Goal: Task Accomplishment & Management: Complete application form

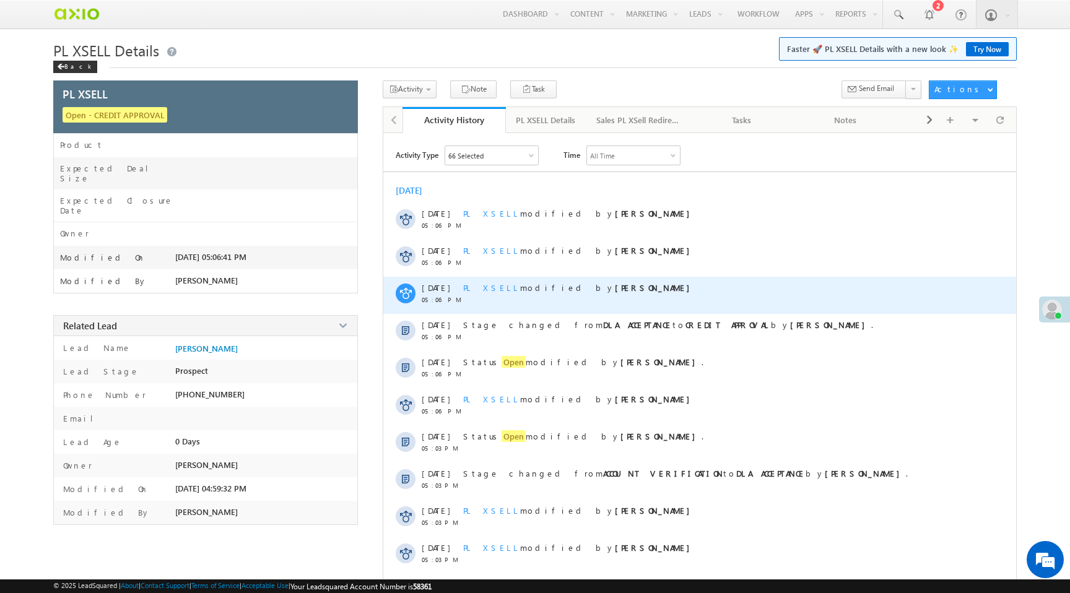
scroll to position [53, 0]
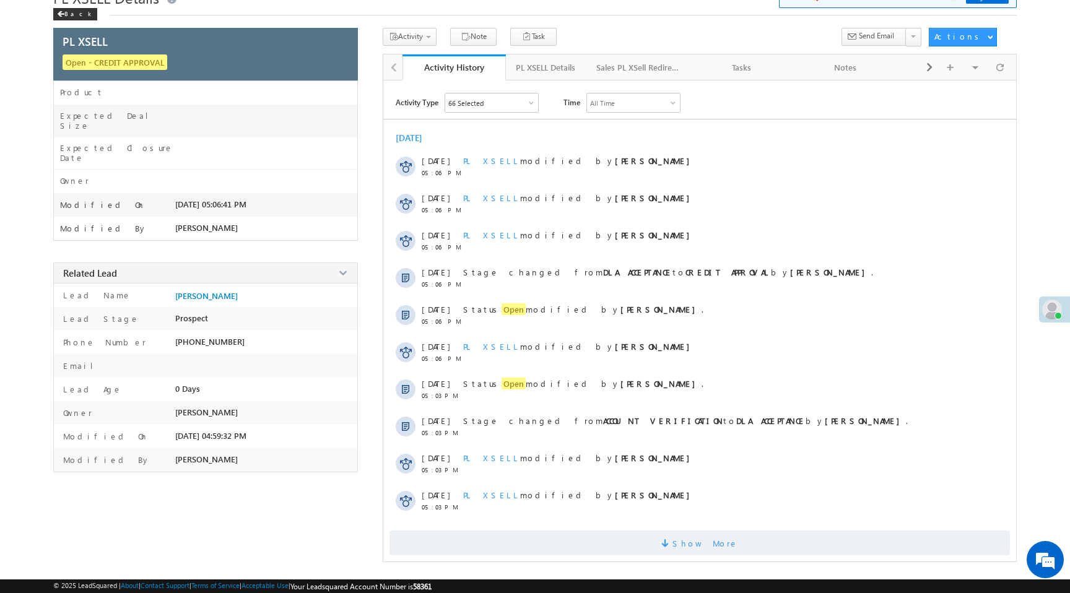
click at [691, 545] on span "Show More" at bounding box center [705, 543] width 66 height 25
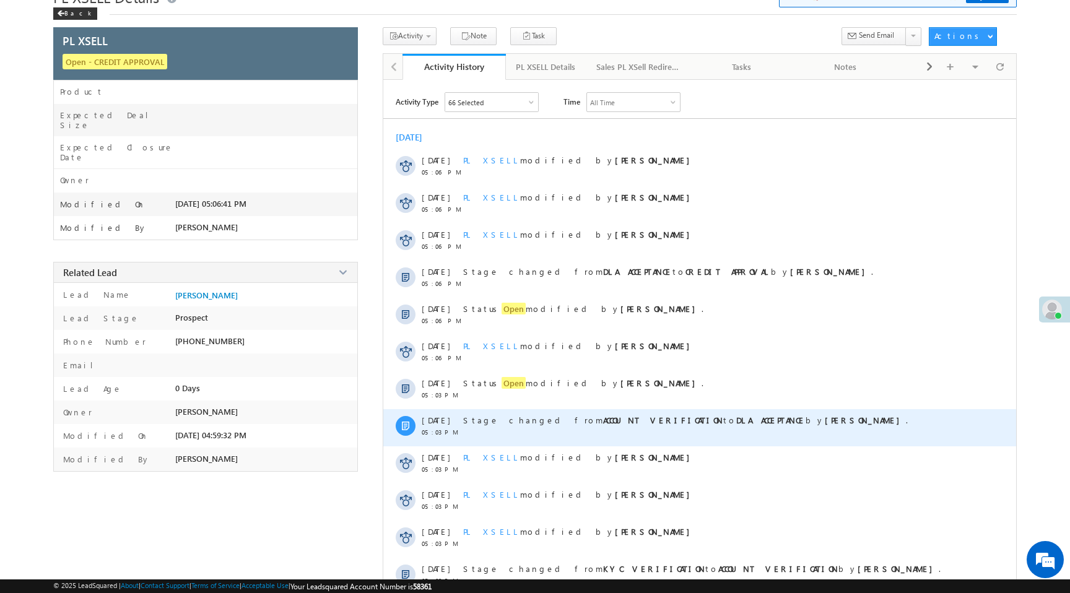
scroll to position [425, 0]
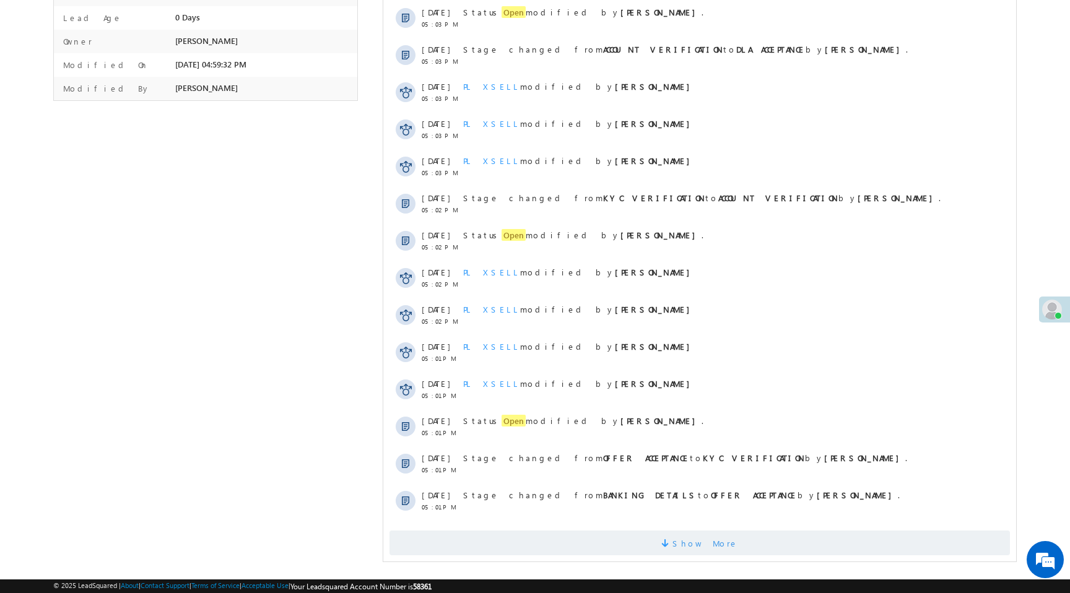
click at [672, 544] on span at bounding box center [666, 545] width 11 height 12
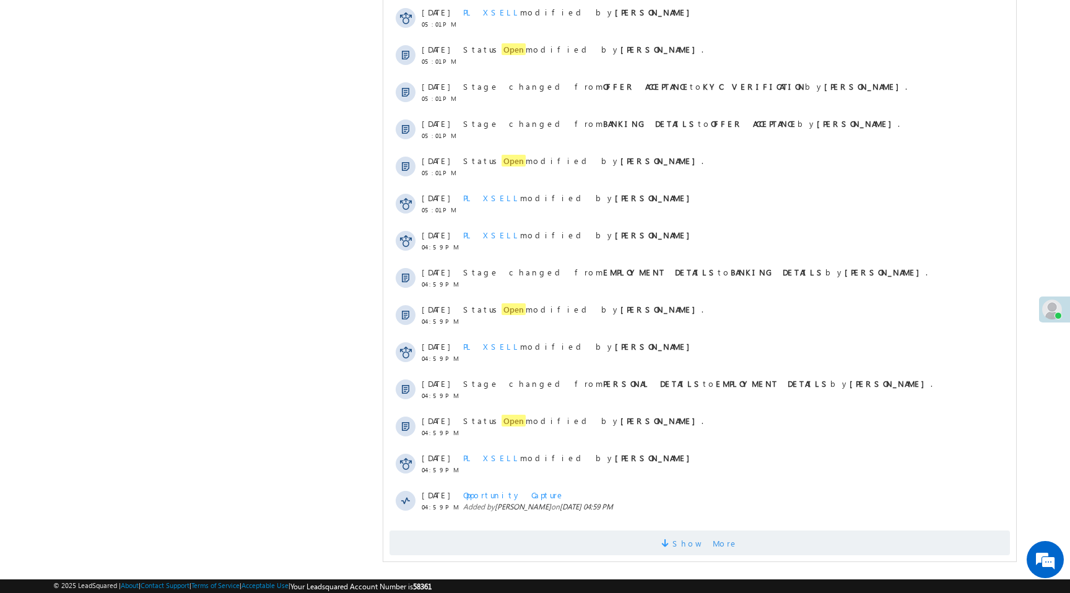
scroll to position [0, 0]
click at [689, 536] on span "Show More" at bounding box center [705, 543] width 66 height 25
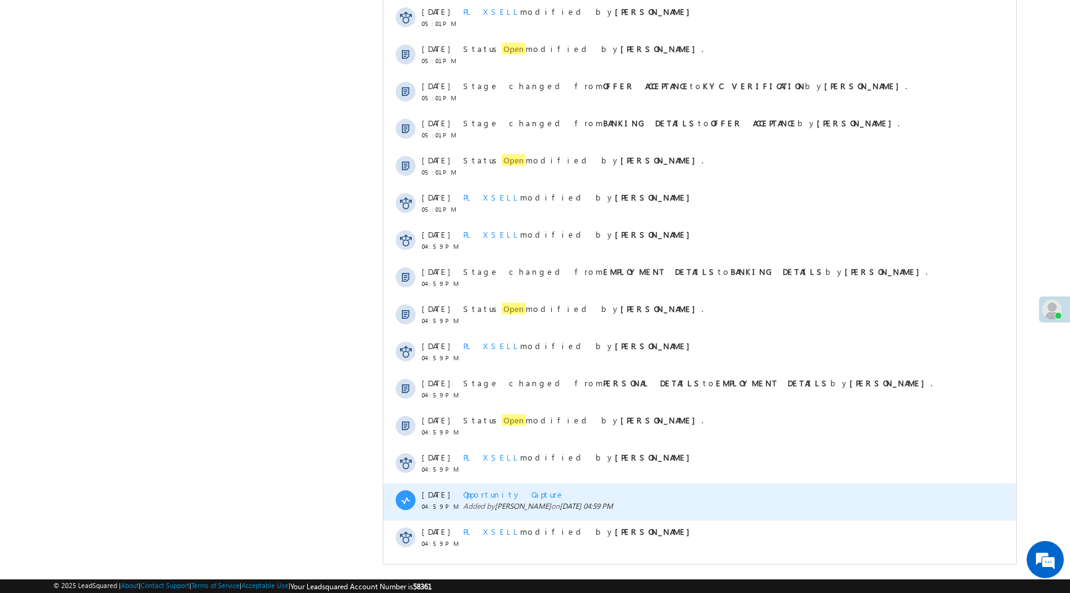
scroll to position [799, 0]
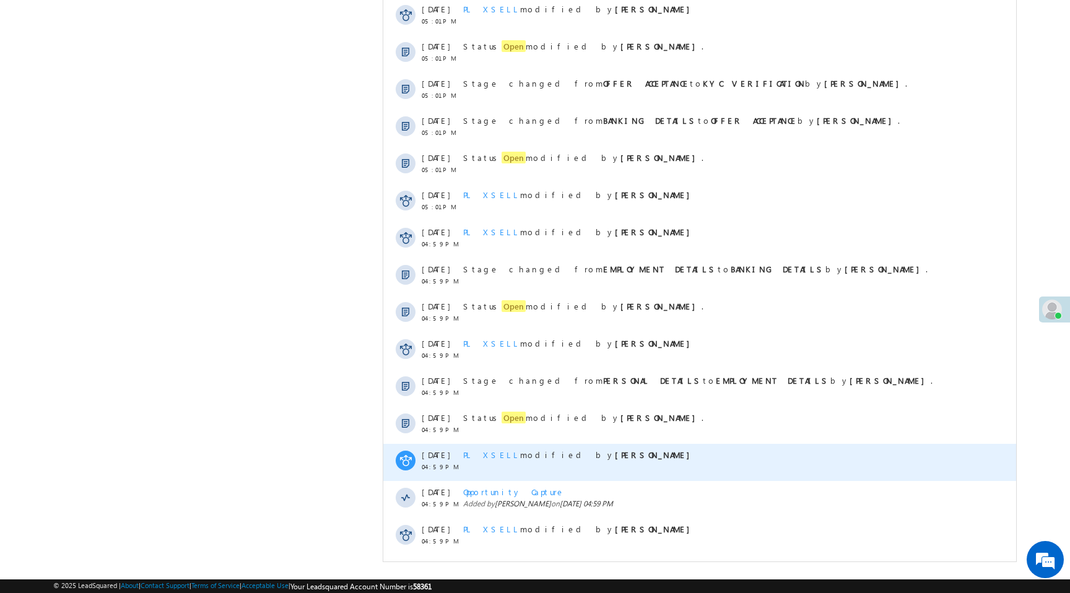
click at [482, 457] on span "PL XSELL" at bounding box center [491, 454] width 57 height 11
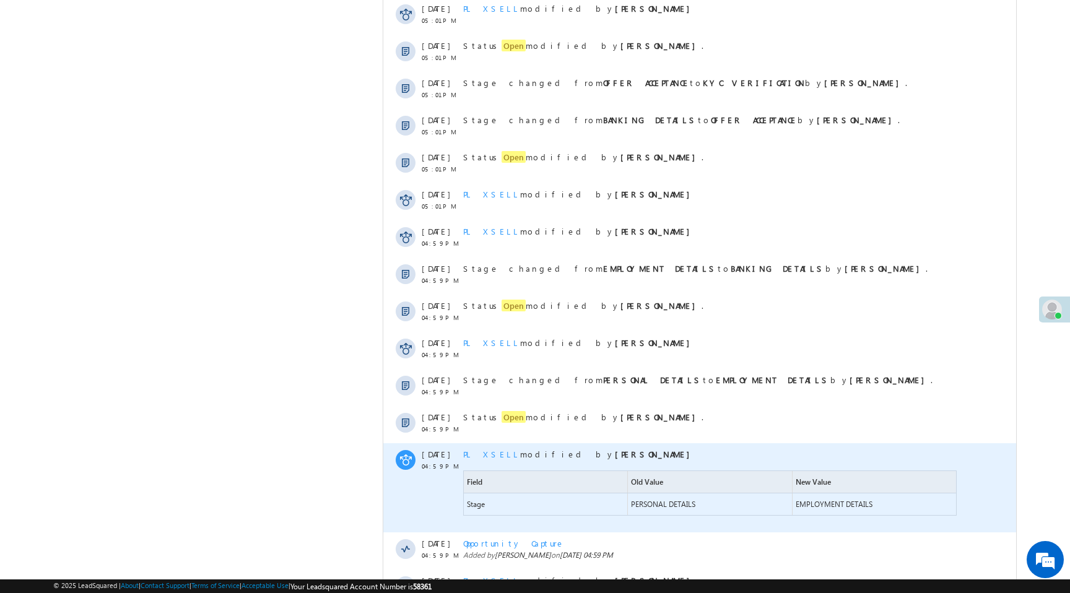
scroll to position [851, 0]
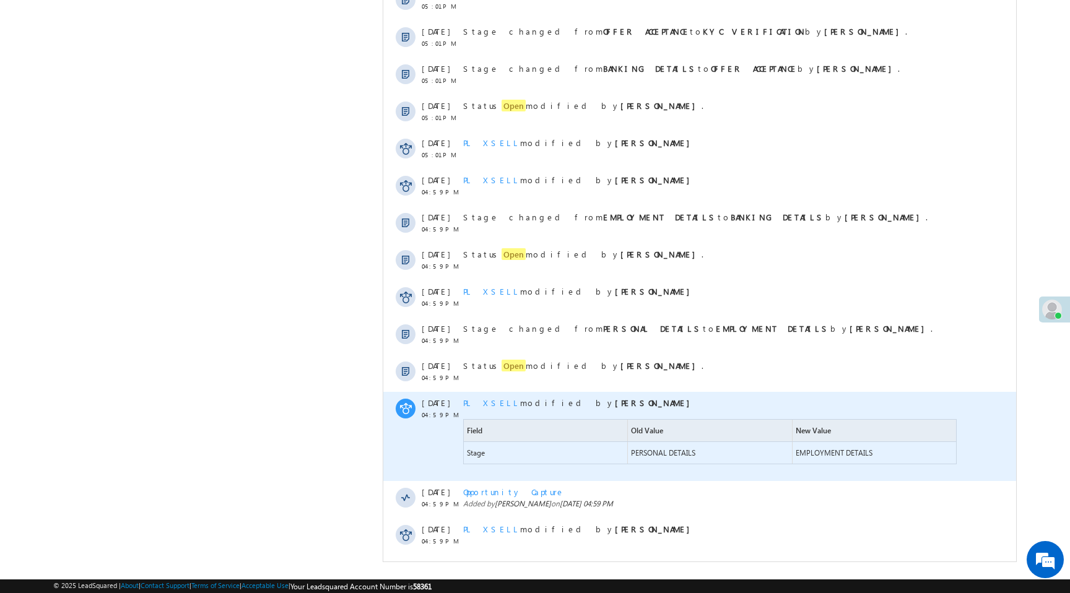
click at [665, 453] on span "PERSONAL DETAILS" at bounding box center [663, 452] width 64 height 9
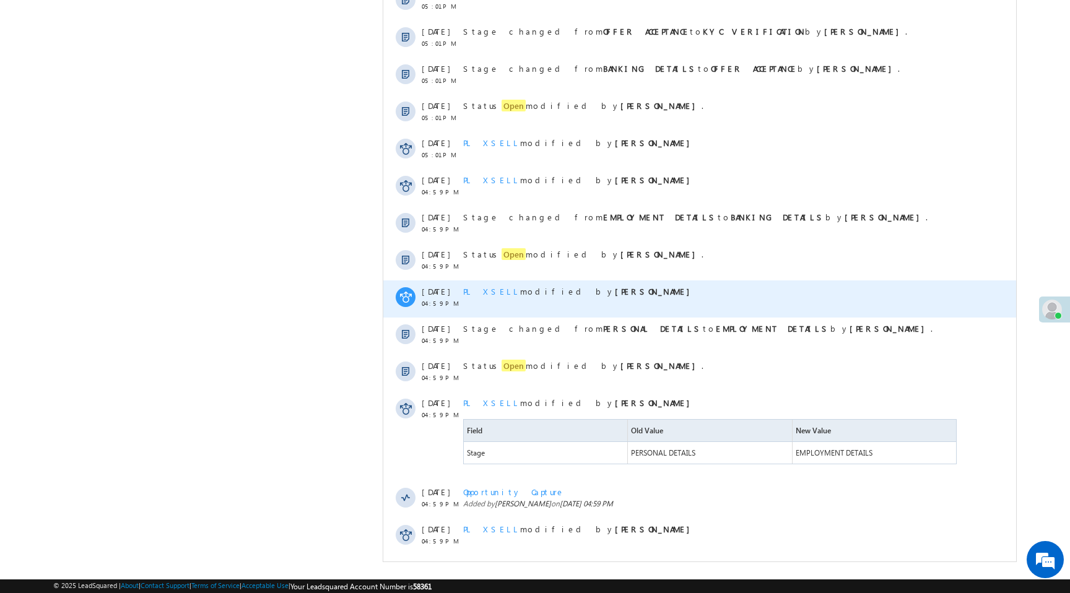
click at [482, 295] on span "PL XSELL" at bounding box center [491, 291] width 57 height 11
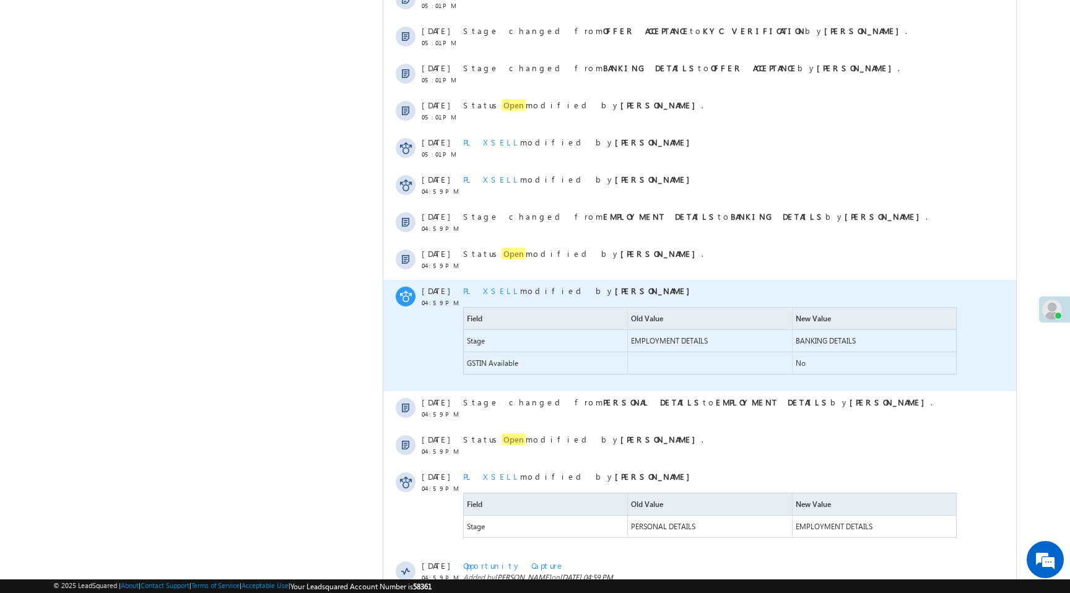
click at [663, 340] on span "EMPLOYMENT DETAILS" at bounding box center [669, 340] width 77 height 9
click at [663, 341] on span "EMPLOYMENT DETAILS" at bounding box center [669, 340] width 77 height 9
click at [840, 342] on span "BANKING DETAILS" at bounding box center [825, 340] width 60 height 9
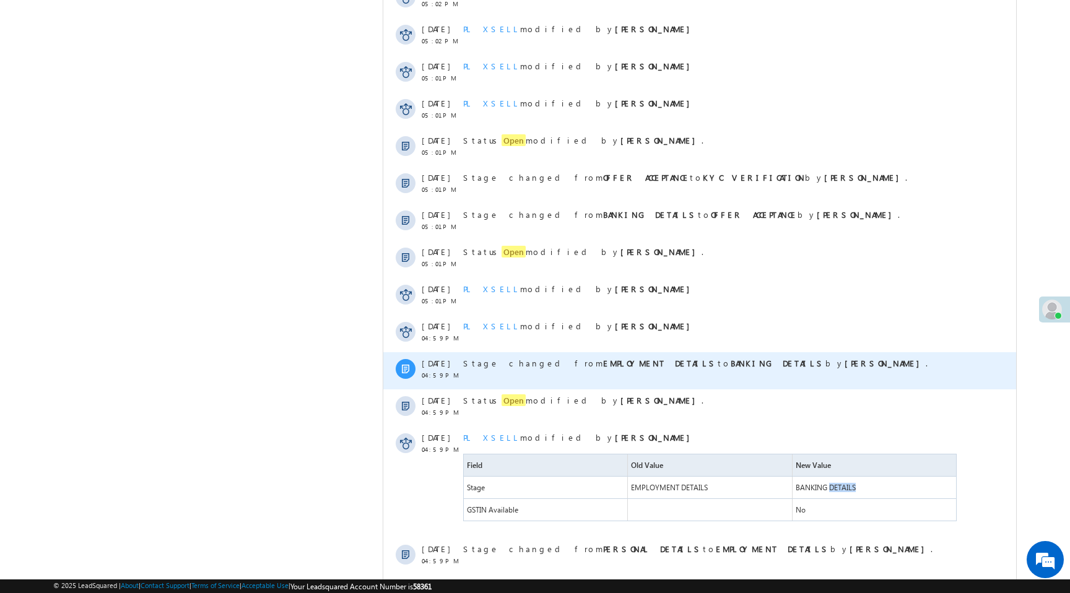
scroll to position [0, 0]
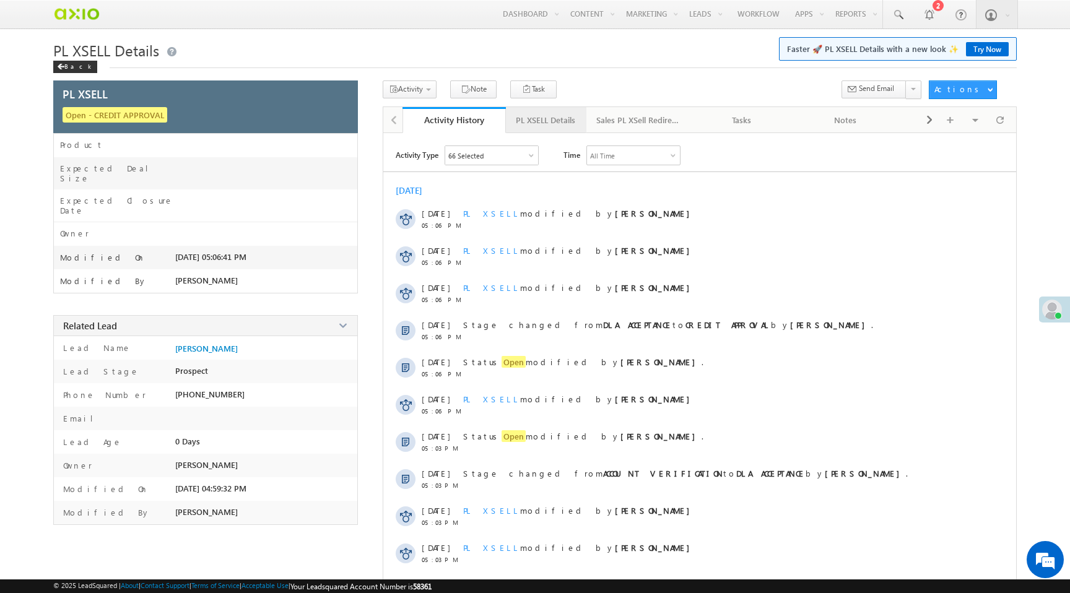
click at [542, 127] on div "PL XSELL Details" at bounding box center [545, 120] width 59 height 15
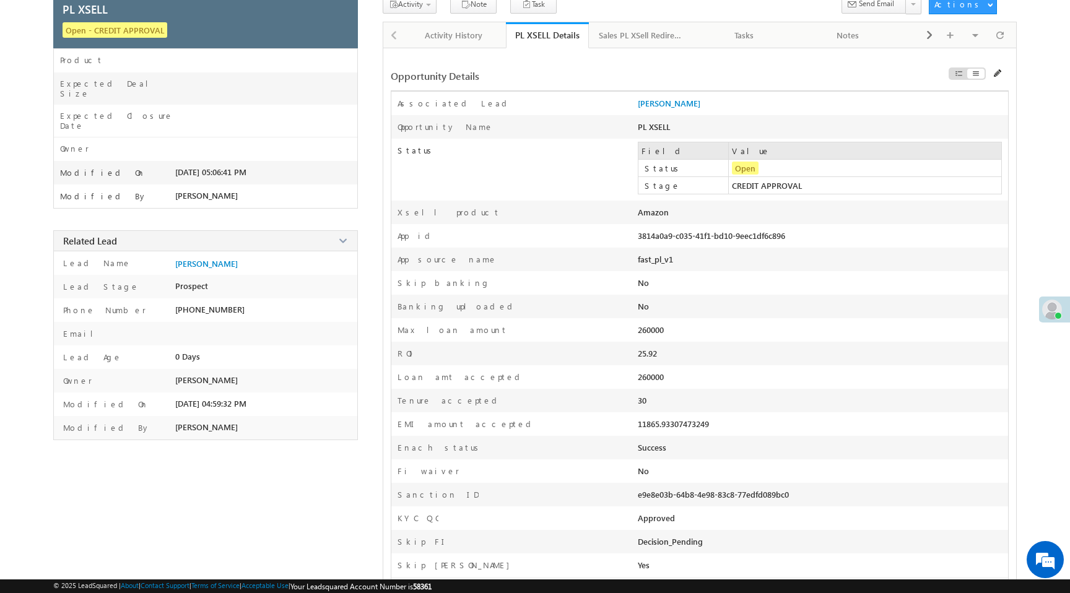
scroll to position [80, 0]
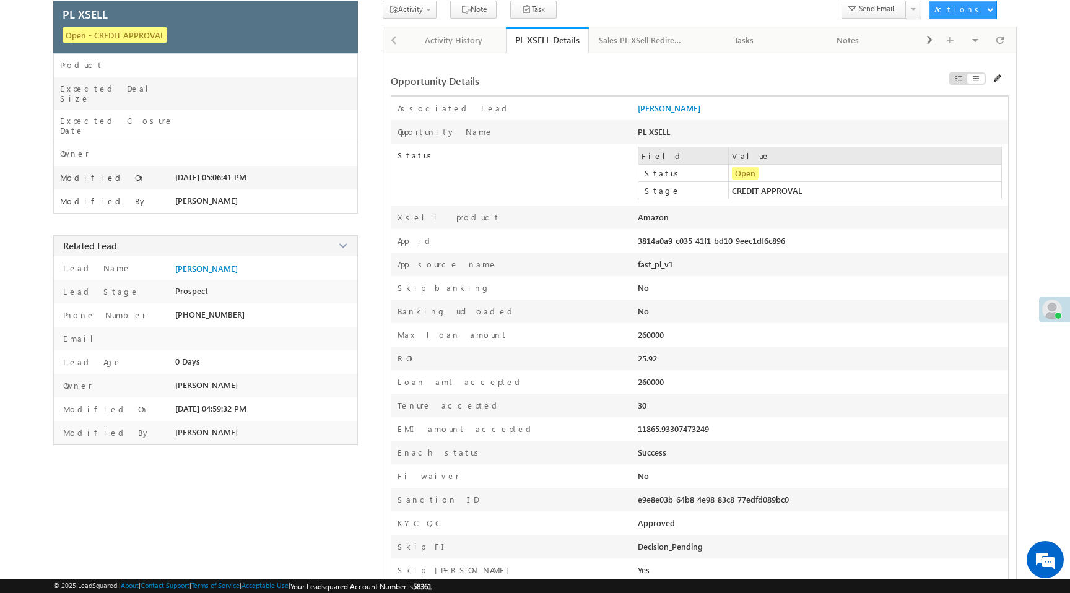
drag, startPoint x: 757, startPoint y: 175, endPoint x: 732, endPoint y: 175, distance: 24.8
click at [732, 175] on span "Open" at bounding box center [745, 173] width 27 height 13
click at [773, 175] on td "Open" at bounding box center [865, 173] width 272 height 17
drag, startPoint x: 773, startPoint y: 175, endPoint x: 724, endPoint y: 176, distance: 48.3
click at [724, 176] on tr "Status Open" at bounding box center [819, 173] width 363 height 17
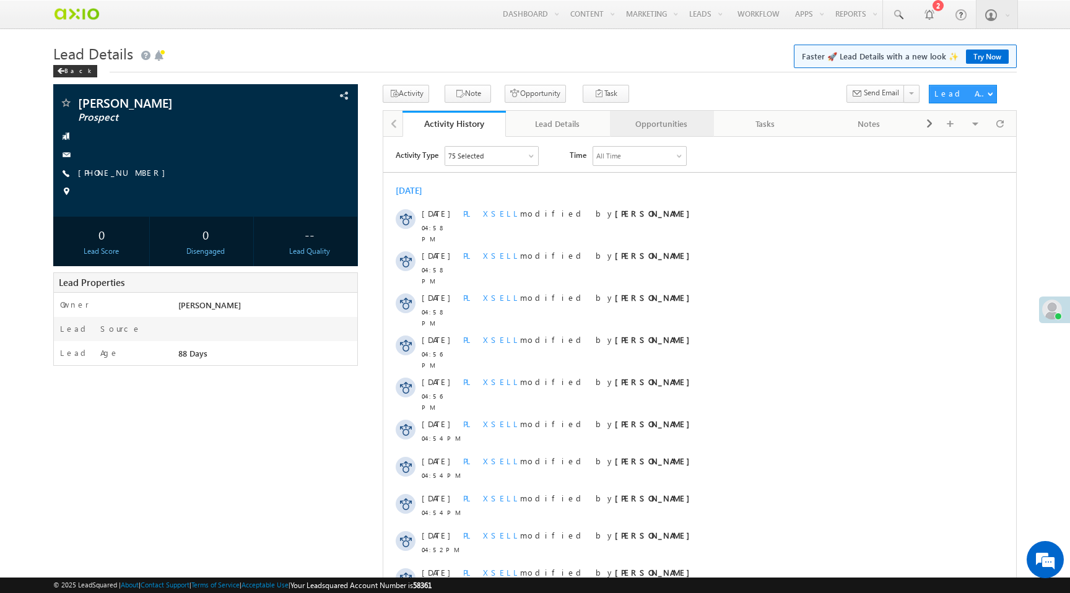
click at [663, 133] on link "Opportunities" at bounding box center [662, 124] width 104 height 26
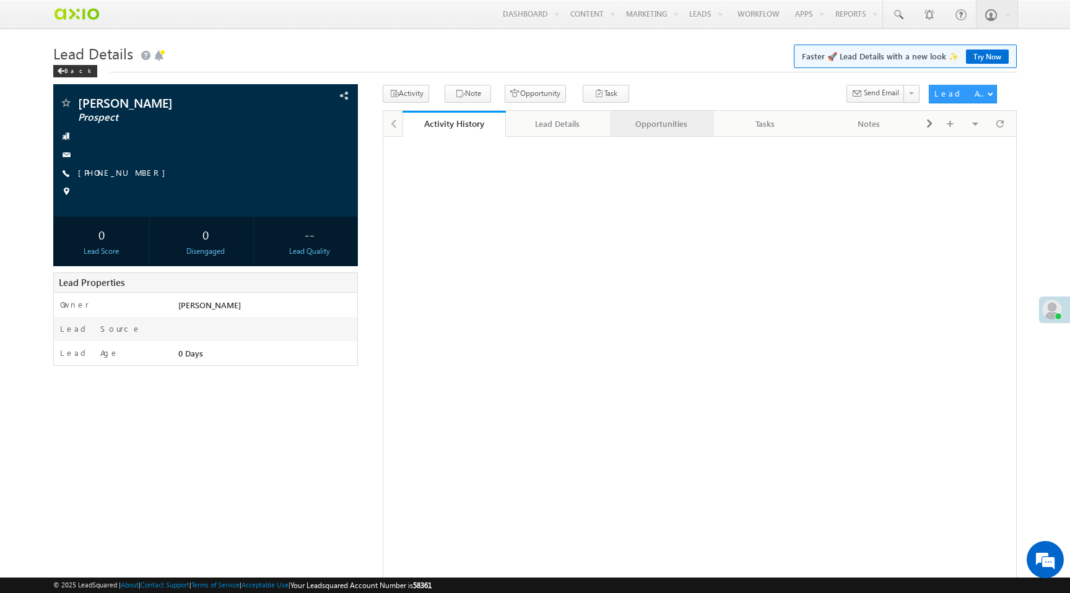
click at [656, 123] on div "Opportunities" at bounding box center [661, 123] width 83 height 15
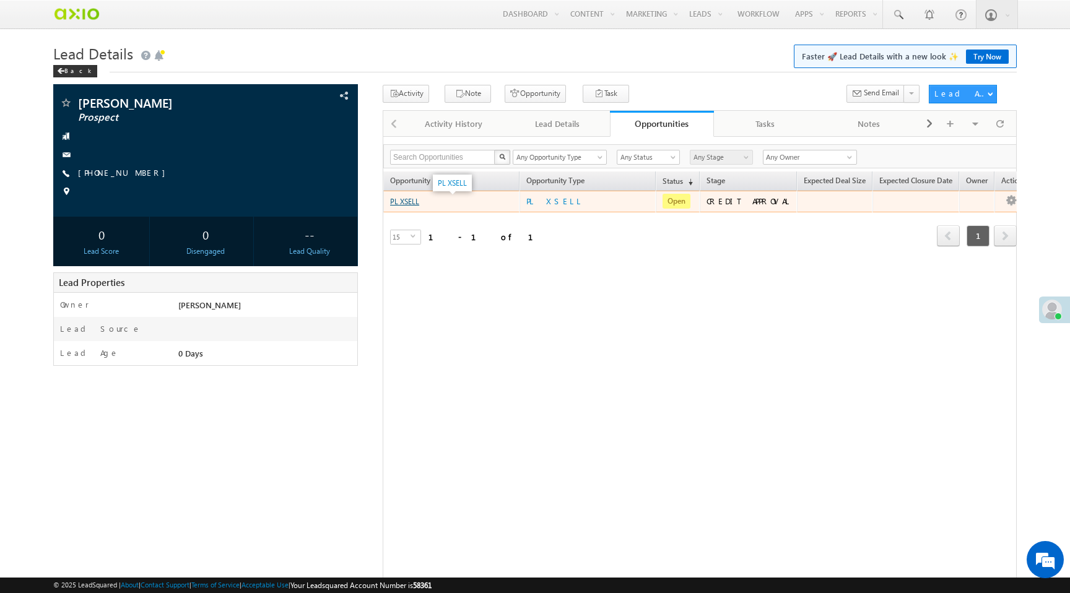
click at [405, 202] on link "PL XSELL" at bounding box center [404, 201] width 29 height 9
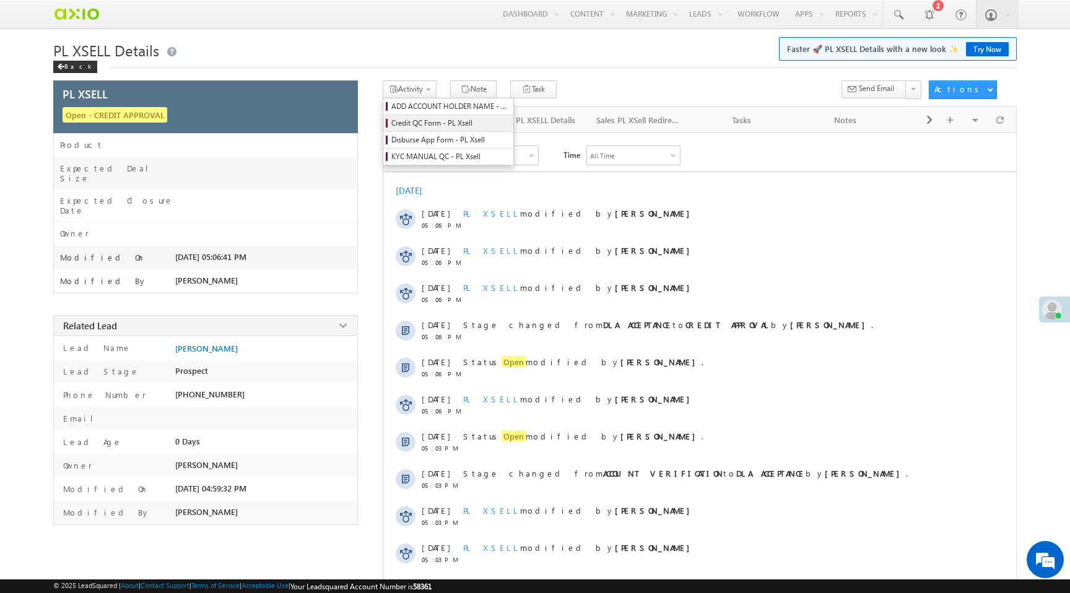
click at [418, 125] on span "Credit QC Form - PL Xsell" at bounding box center [450, 123] width 118 height 11
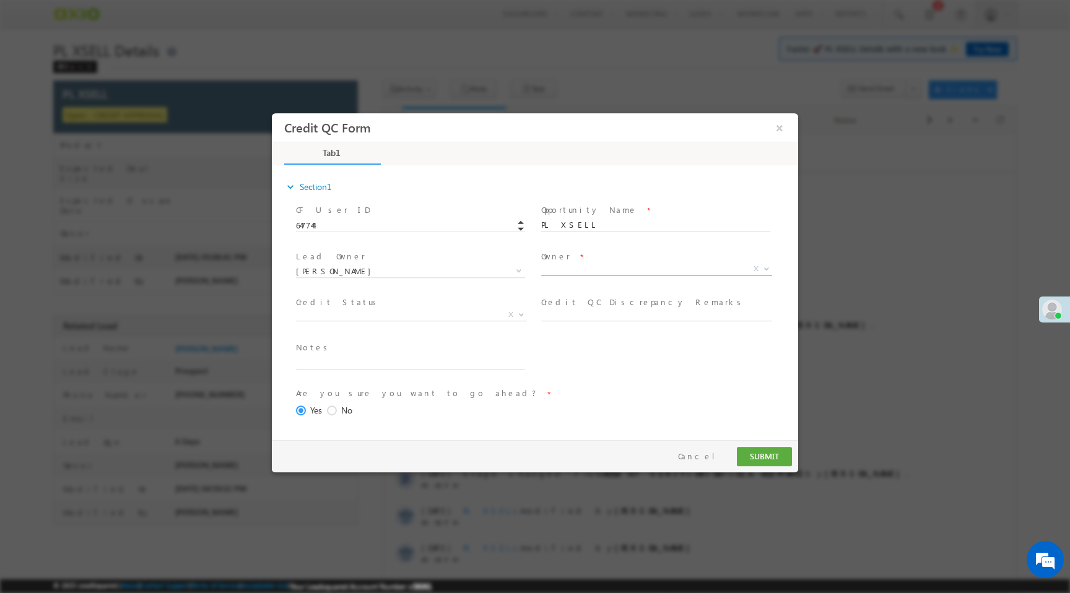
click at [571, 270] on span "X" at bounding box center [656, 269] width 231 height 12
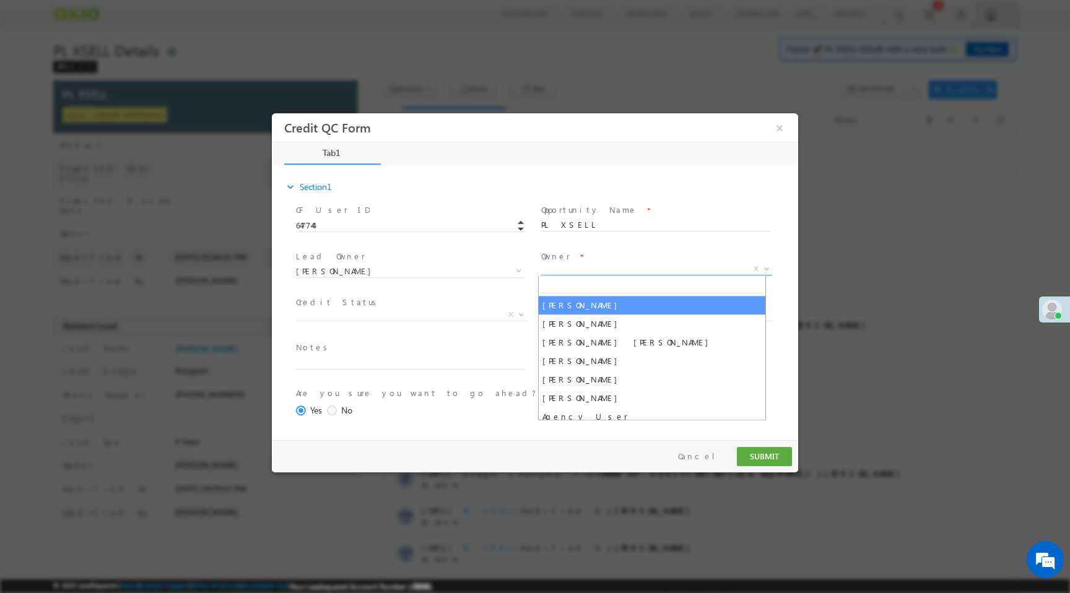
select select "65e28f60-3a0a-11ef-bbd2-0695f51e8b4b"
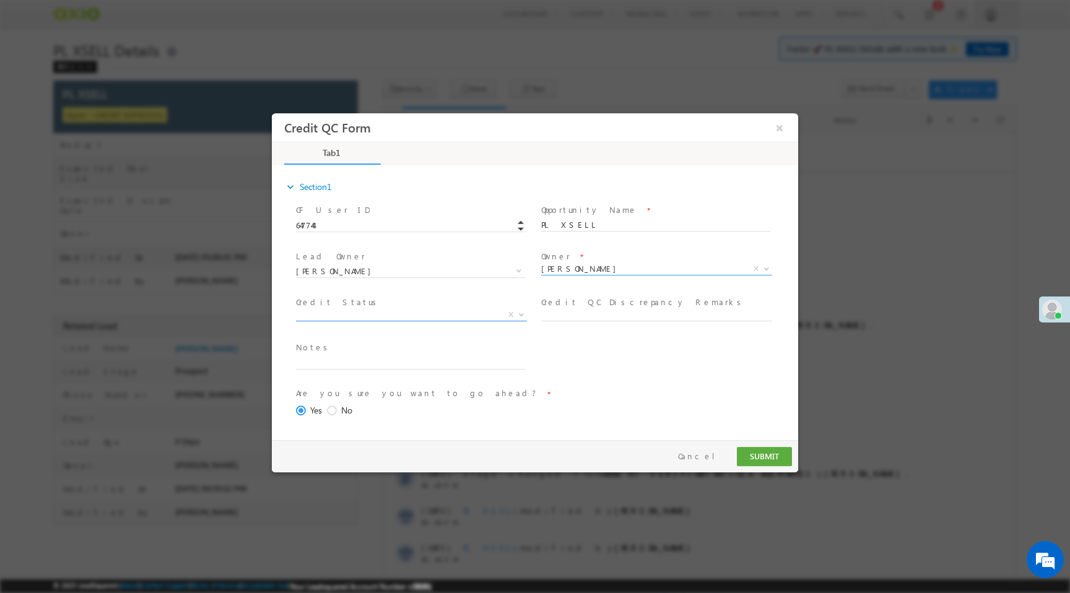
click at [386, 315] on span "X" at bounding box center [411, 315] width 231 height 12
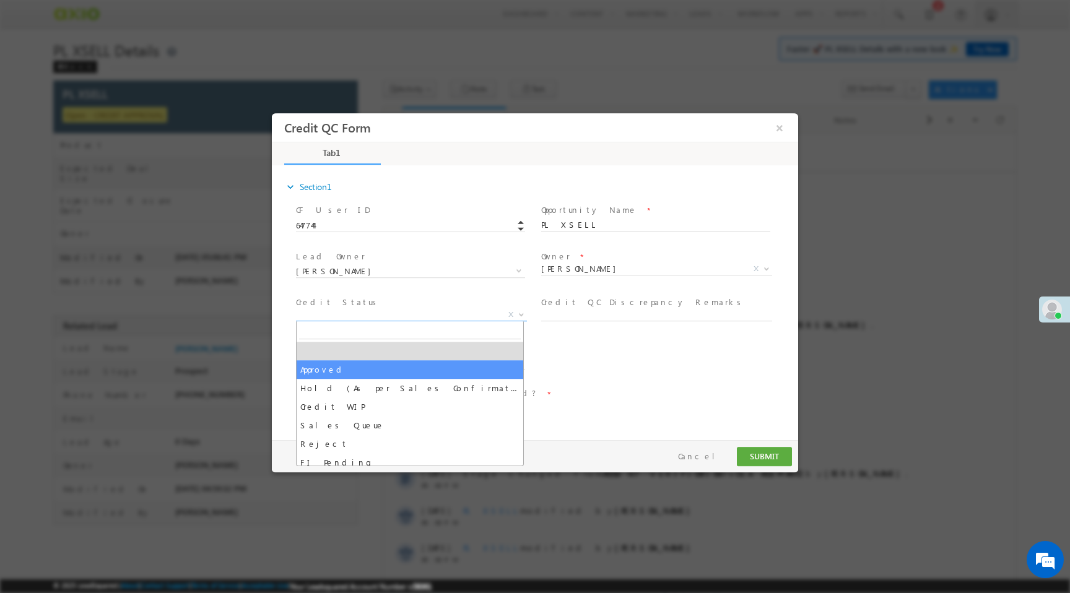
select select "Approved"
select select "NA"
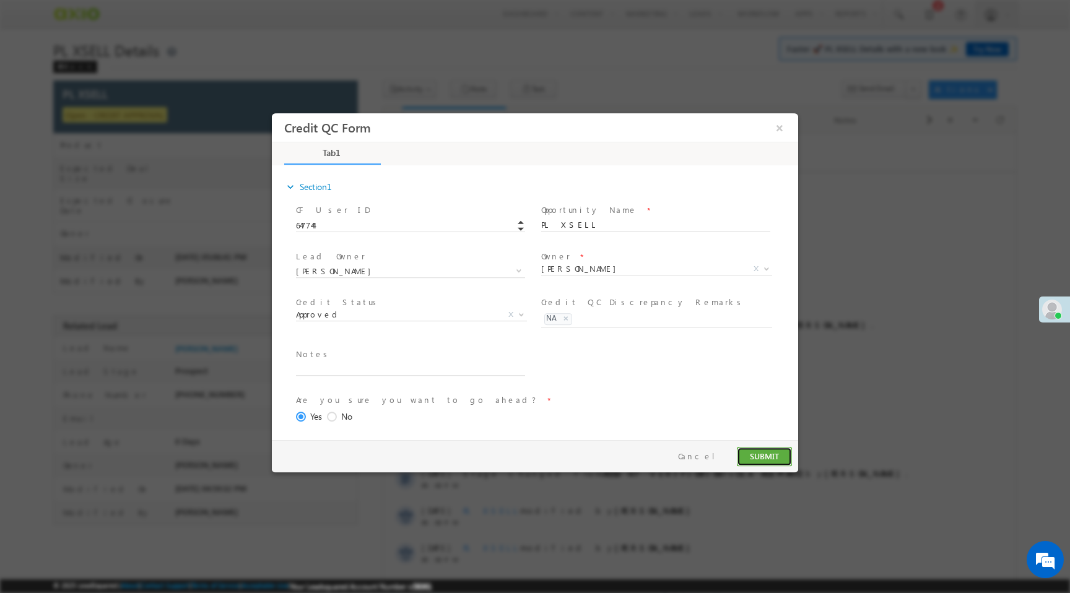
click at [769, 454] on button "SUBMIT" at bounding box center [764, 456] width 55 height 19
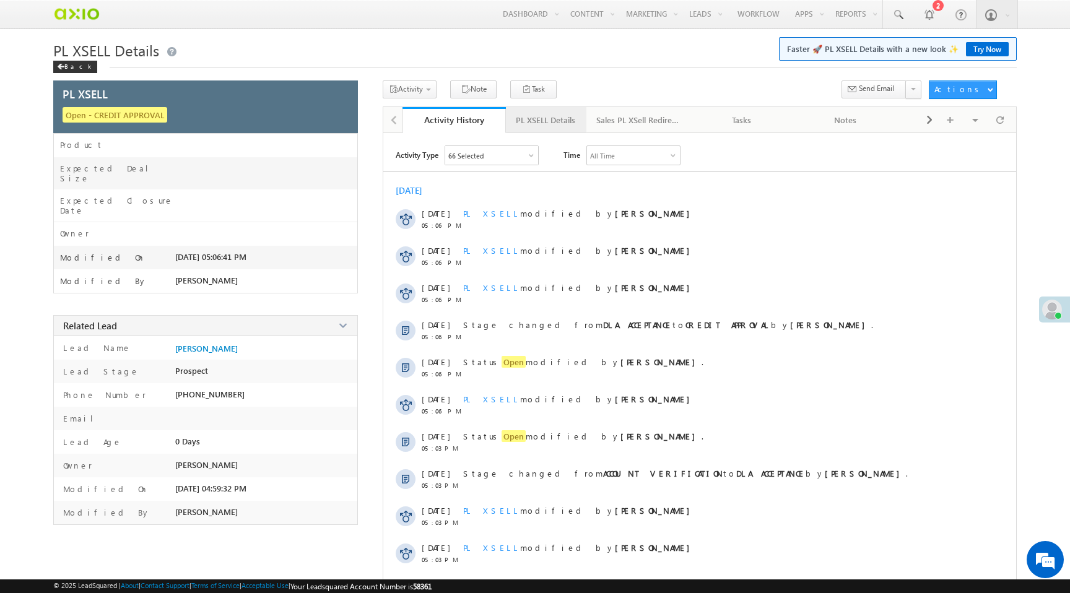
click at [555, 121] on div "PL XSELL Details" at bounding box center [545, 120] width 59 height 15
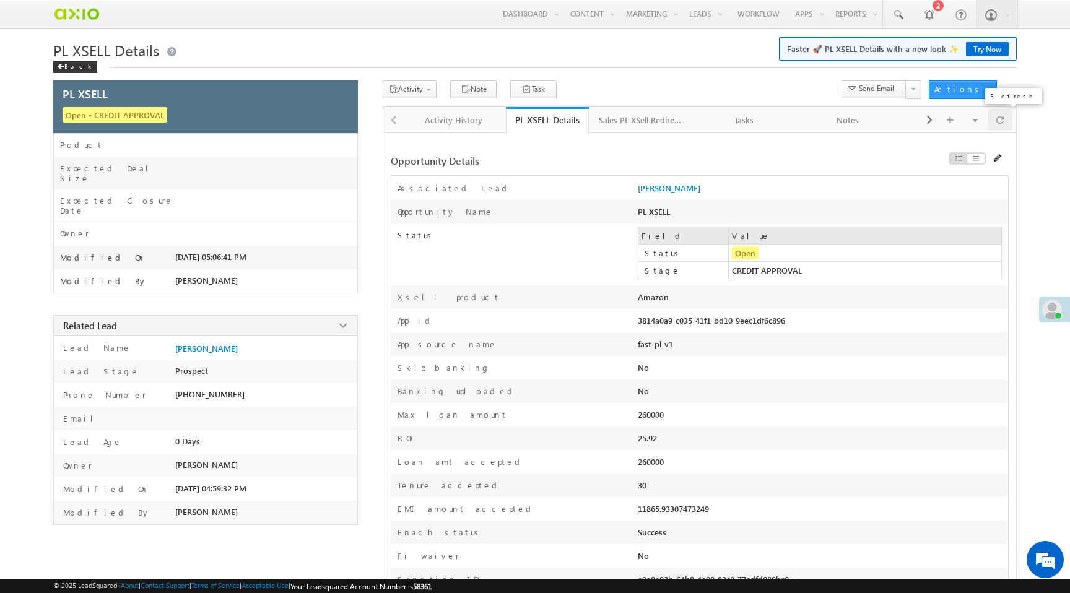
click at [1002, 119] on span at bounding box center [999, 120] width 7 height 22
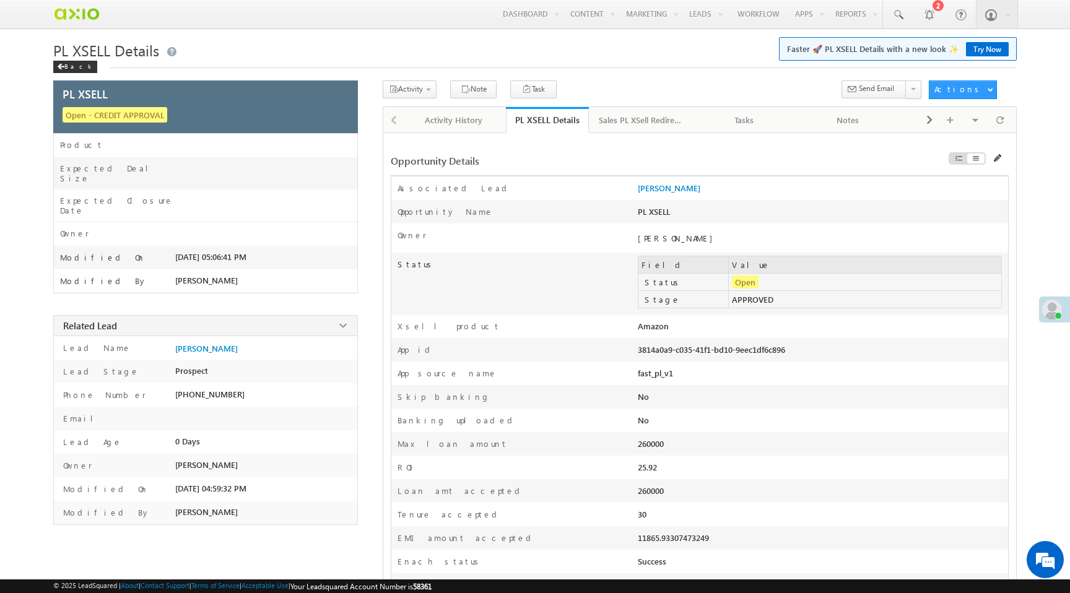
drag, startPoint x: 734, startPoint y: 304, endPoint x: 811, endPoint y: 303, distance: 76.8
click at [811, 303] on td "APPROVED" at bounding box center [865, 299] width 272 height 17
click at [428, 141] on span "Disburse App Form - PL Xsell" at bounding box center [450, 139] width 118 height 11
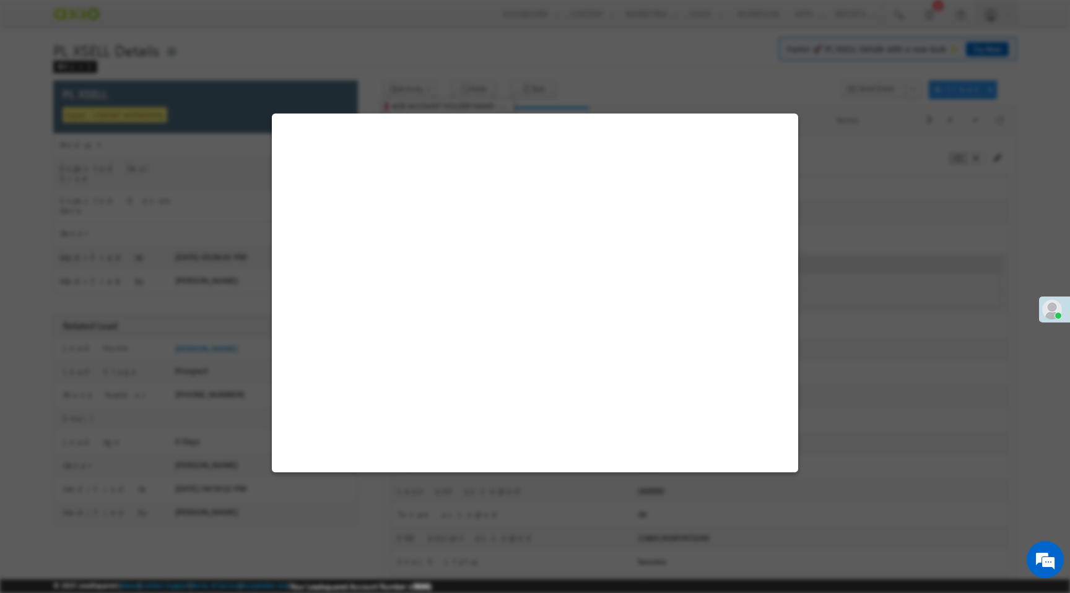
select select "PL XSell Disbursement Initiated"
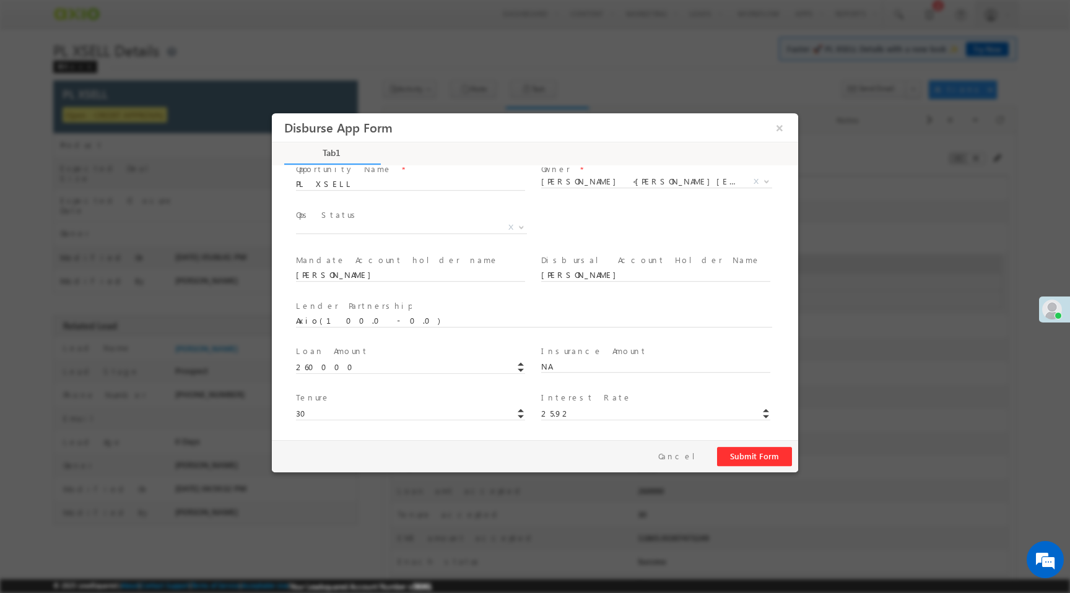
scroll to position [86, 0]
click at [435, 229] on span "X" at bounding box center [411, 229] width 231 height 12
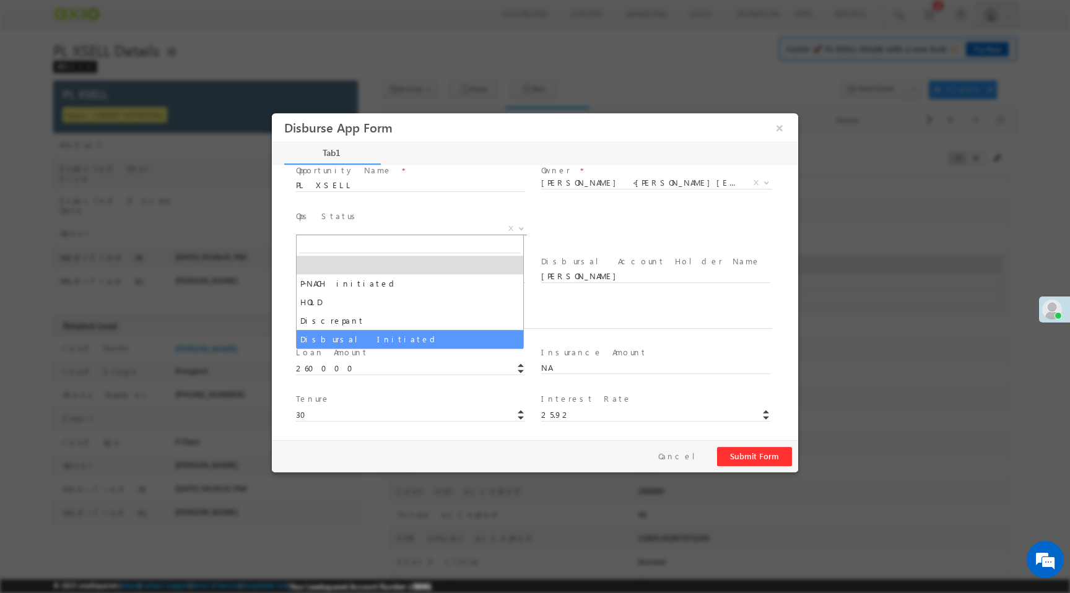
select select "Disbursal Initiated"
select select "NA"
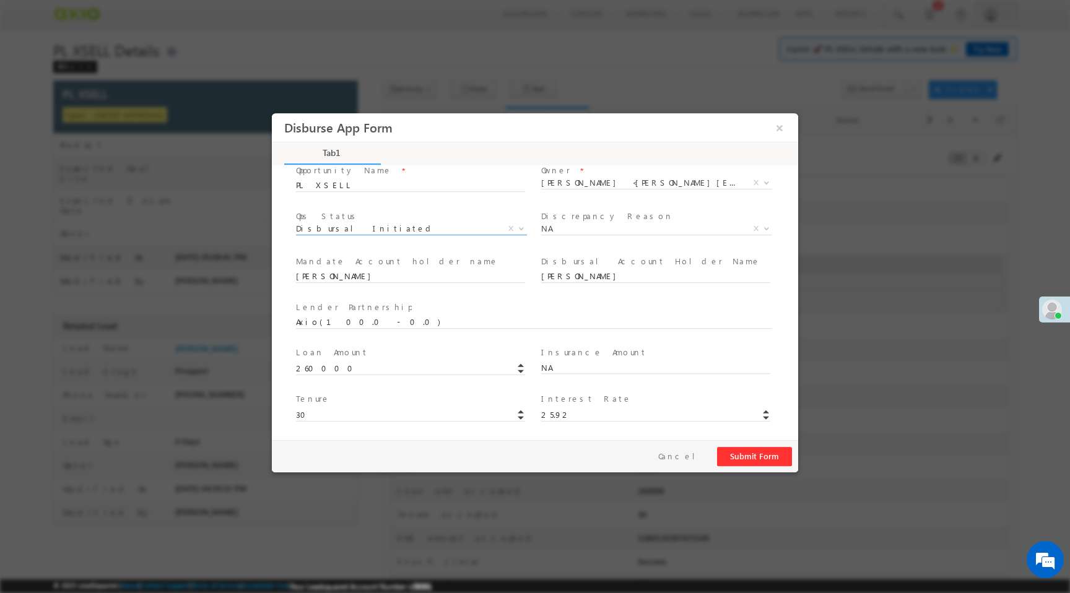
scroll to position [183, 0]
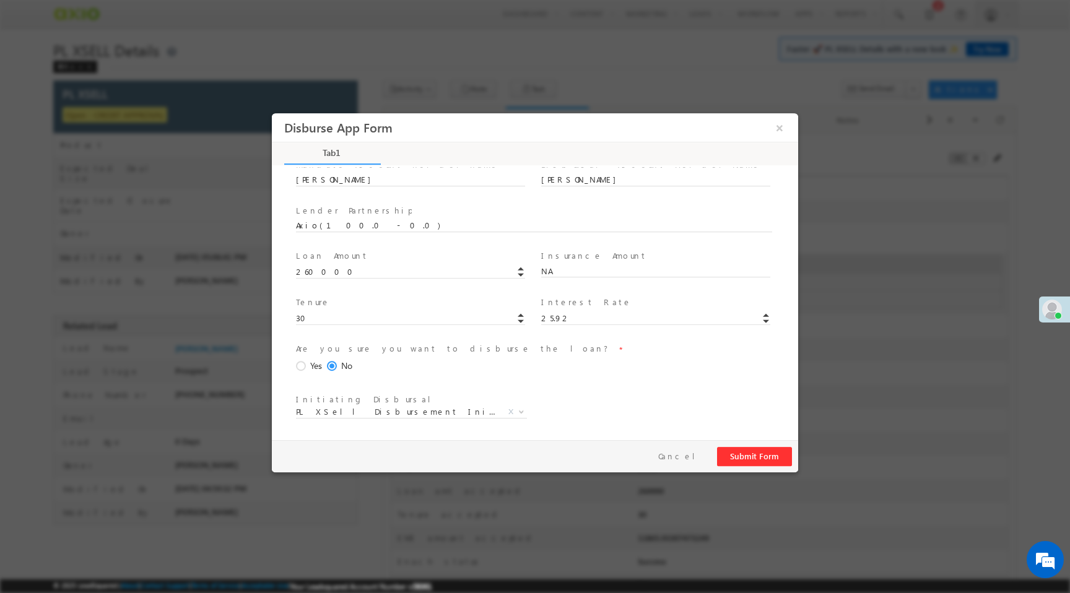
click at [311, 365] on span "Yes" at bounding box center [316, 366] width 12 height 13
click at [272, 113] on input "Yes" at bounding box center [272, 113] width 0 height 0
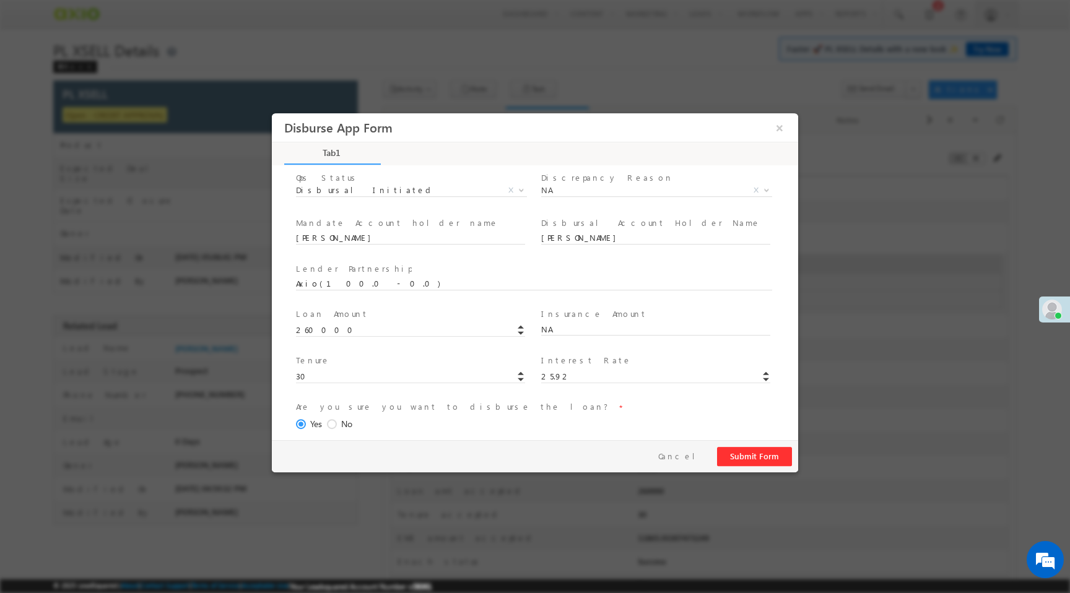
scroll to position [129, 0]
click at [539, 321] on div "Insurance Amount * NA" at bounding box center [661, 324] width 245 height 46
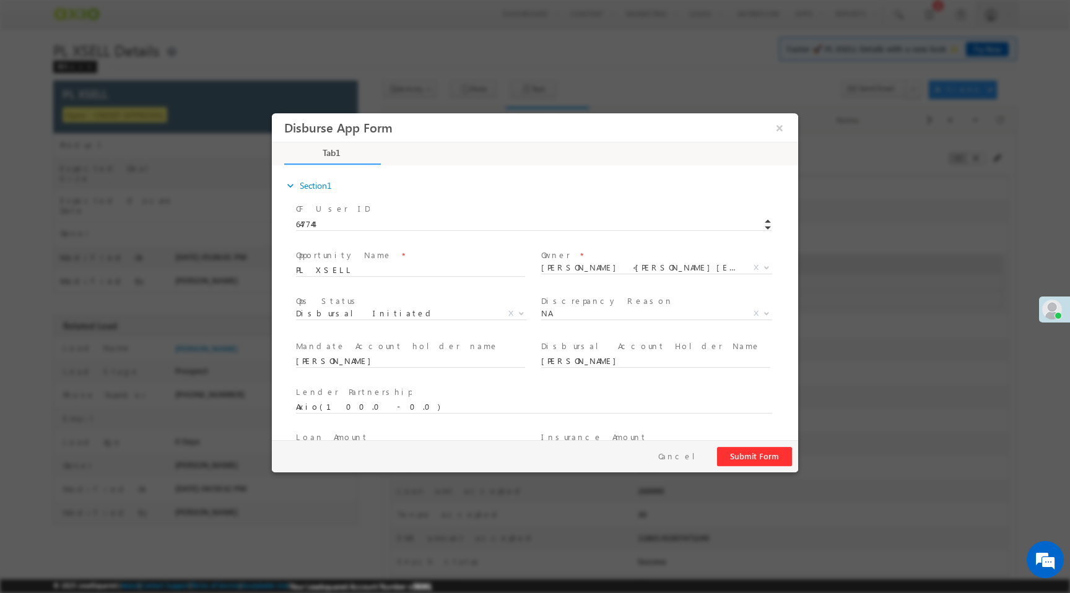
scroll to position [183, 0]
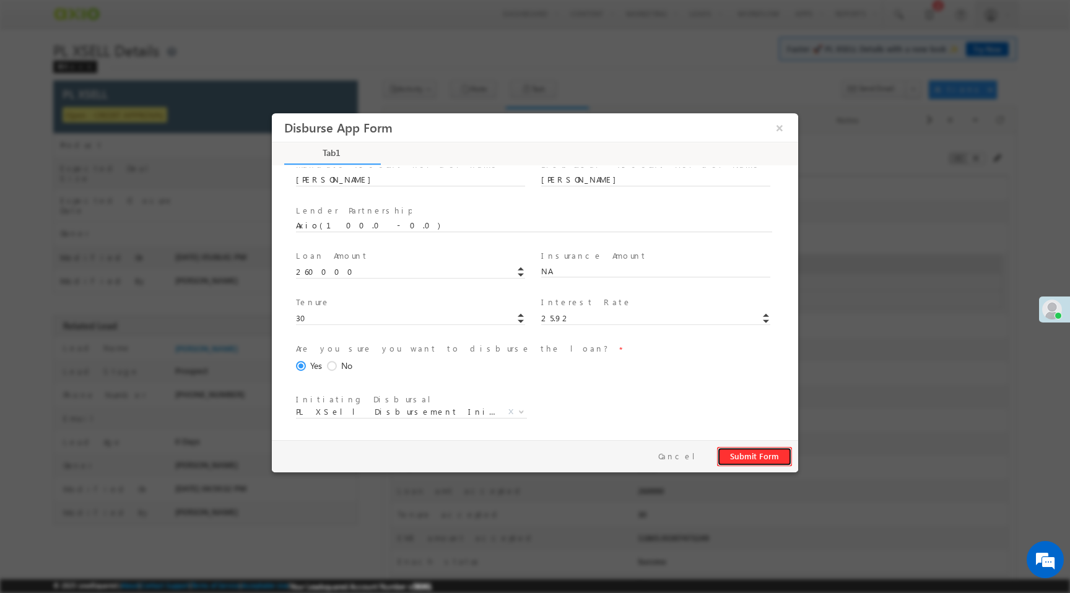
click at [763, 454] on button "Submit Form" at bounding box center [754, 456] width 75 height 19
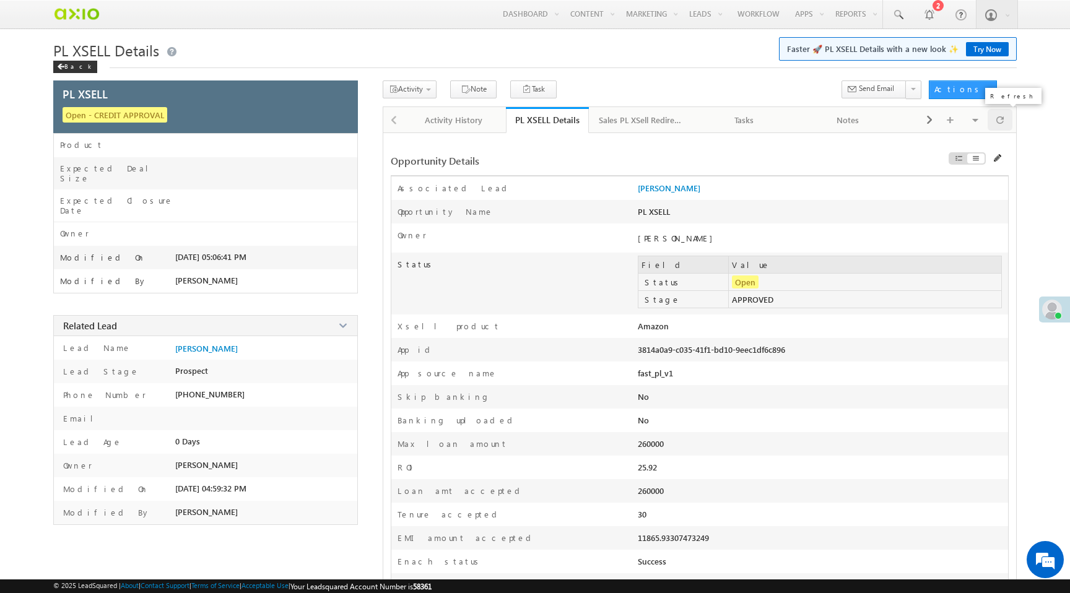
click at [1003, 123] on div at bounding box center [999, 120] width 25 height 22
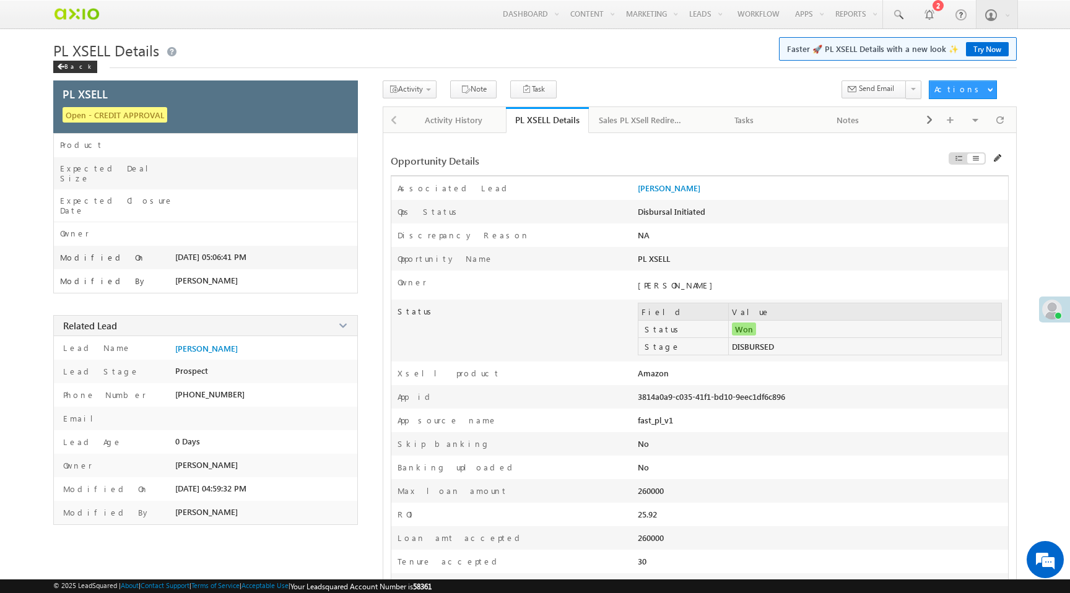
drag, startPoint x: 760, startPoint y: 329, endPoint x: 710, endPoint y: 329, distance: 49.5
click at [710, 329] on tr "Status Won" at bounding box center [819, 329] width 363 height 17
drag, startPoint x: 646, startPoint y: 350, endPoint x: 690, endPoint y: 350, distance: 44.0
click at [646, 350] on label "Stage" at bounding box center [686, 346] width 90 height 11
drag, startPoint x: 729, startPoint y: 349, endPoint x: 802, endPoint y: 350, distance: 73.7
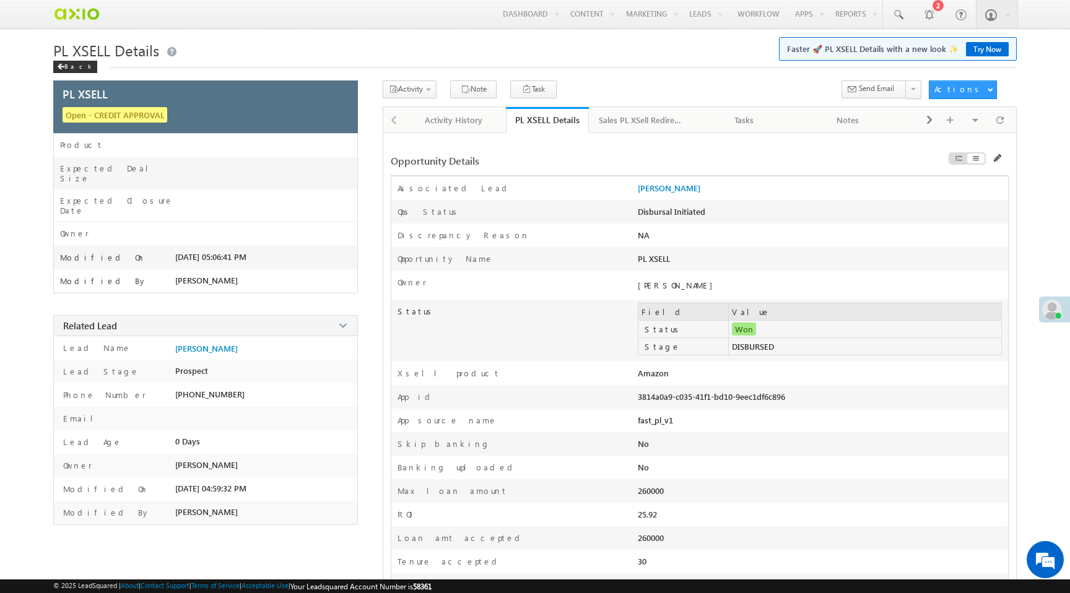
click at [802, 350] on td "DISBURSED" at bounding box center [865, 346] width 272 height 17
